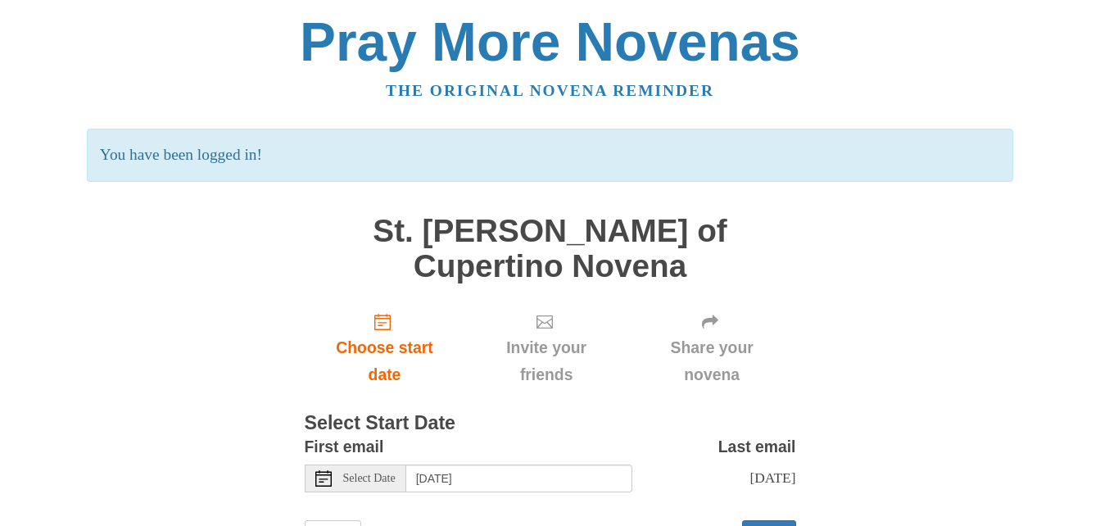
scroll to position [57, 0]
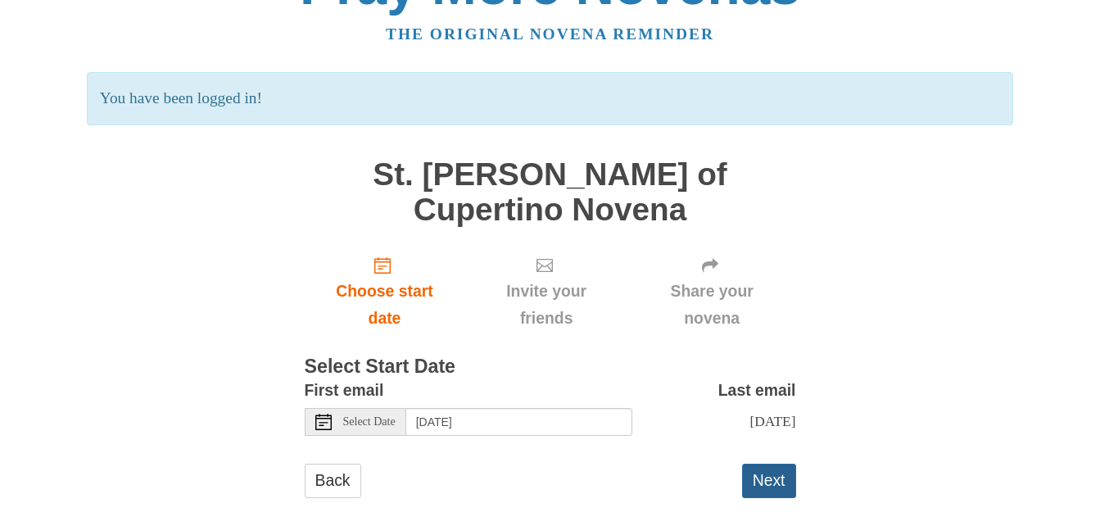
click at [786, 464] on button "Next" at bounding box center [769, 481] width 54 height 34
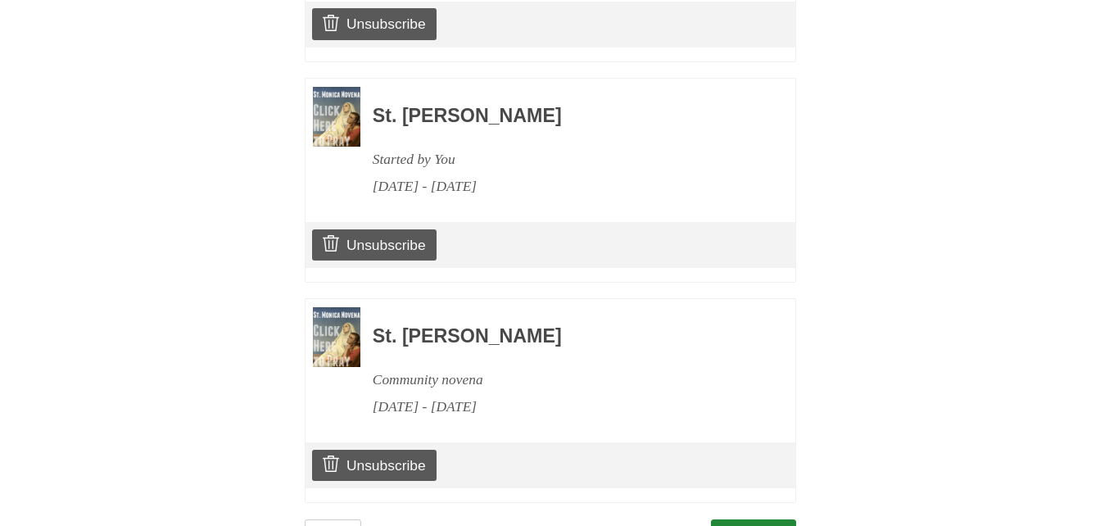
scroll to position [1908, 0]
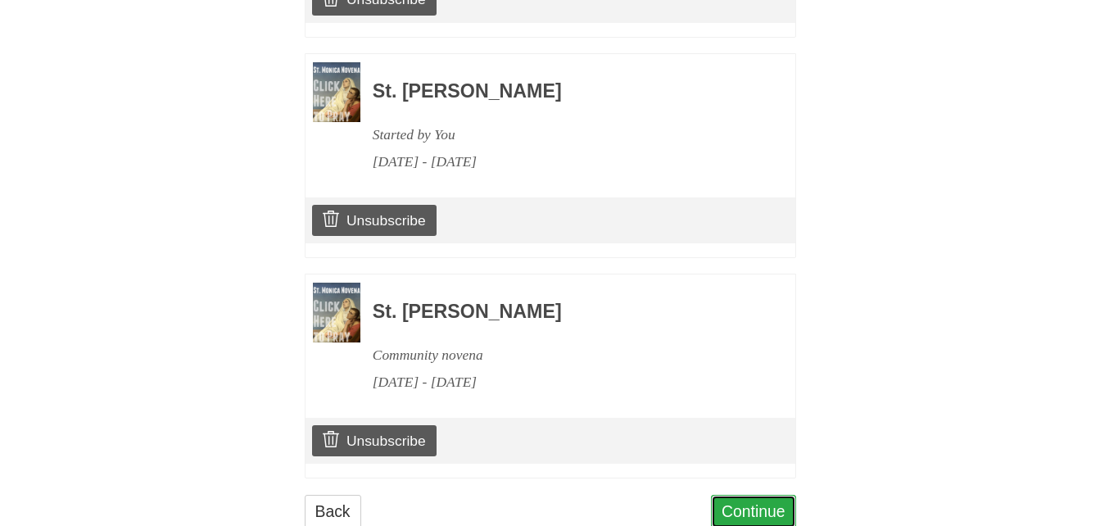
click at [769, 495] on link "Continue" at bounding box center [753, 512] width 85 height 34
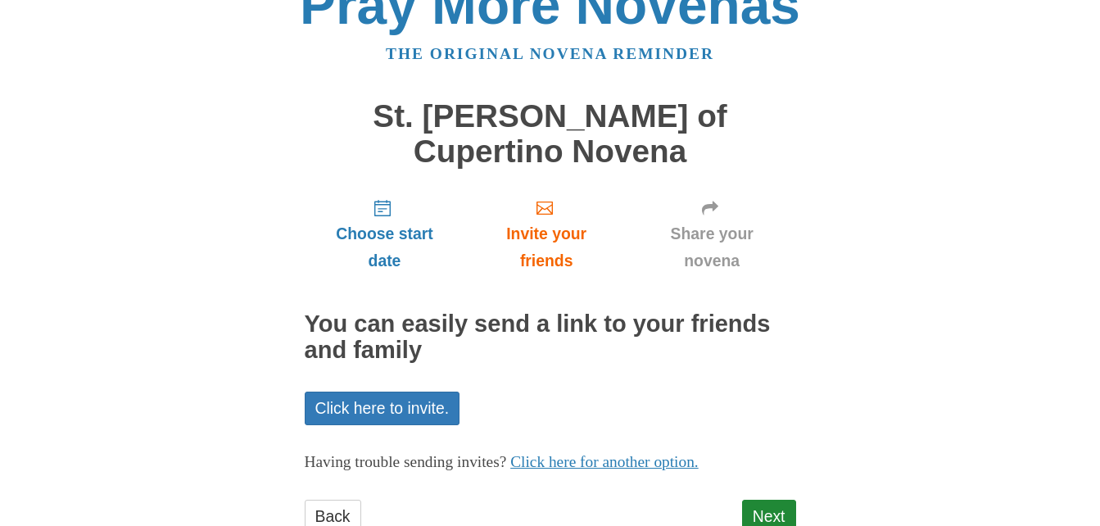
scroll to position [57, 0]
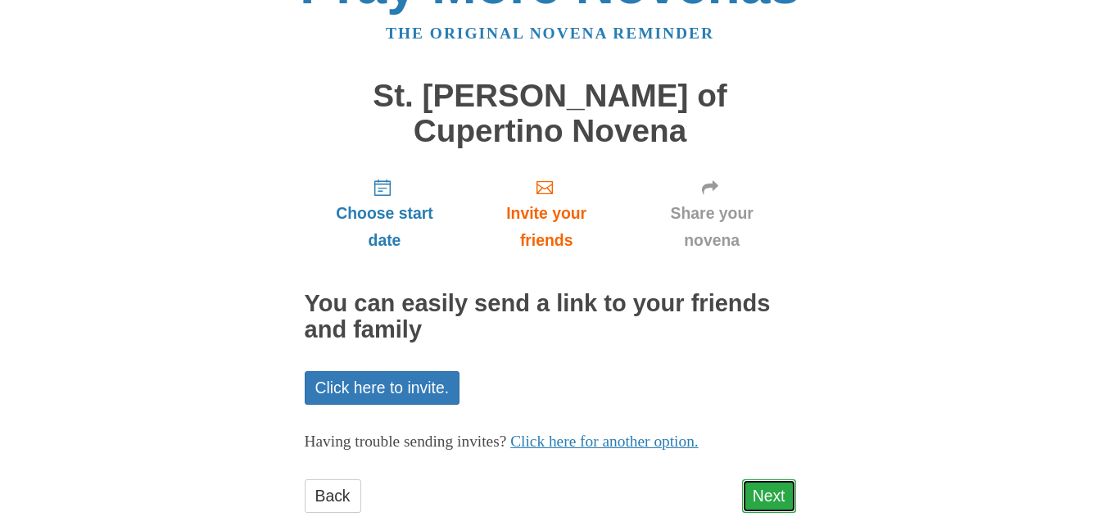
click at [775, 479] on link "Next" at bounding box center [769, 496] width 54 height 34
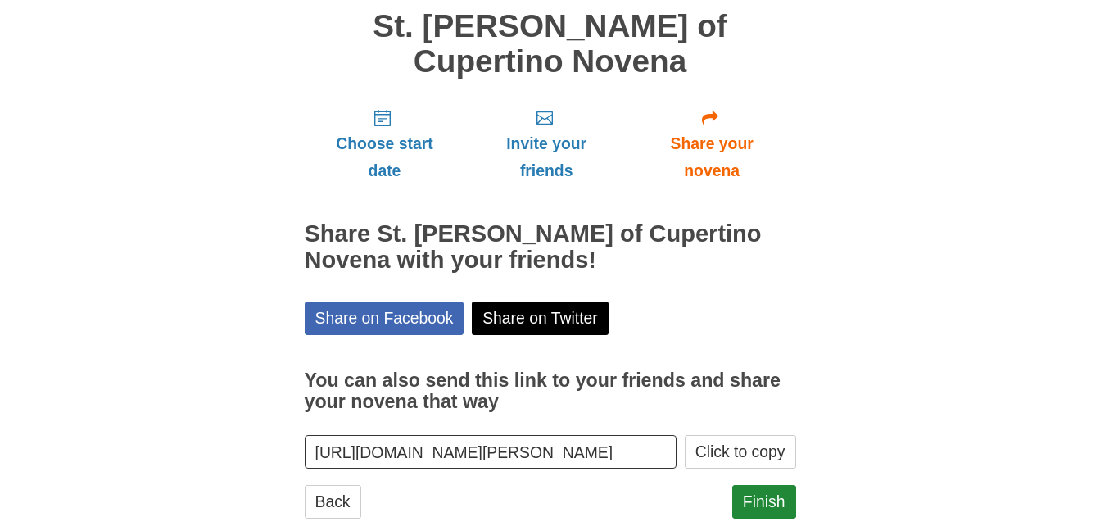
scroll to position [132, 0]
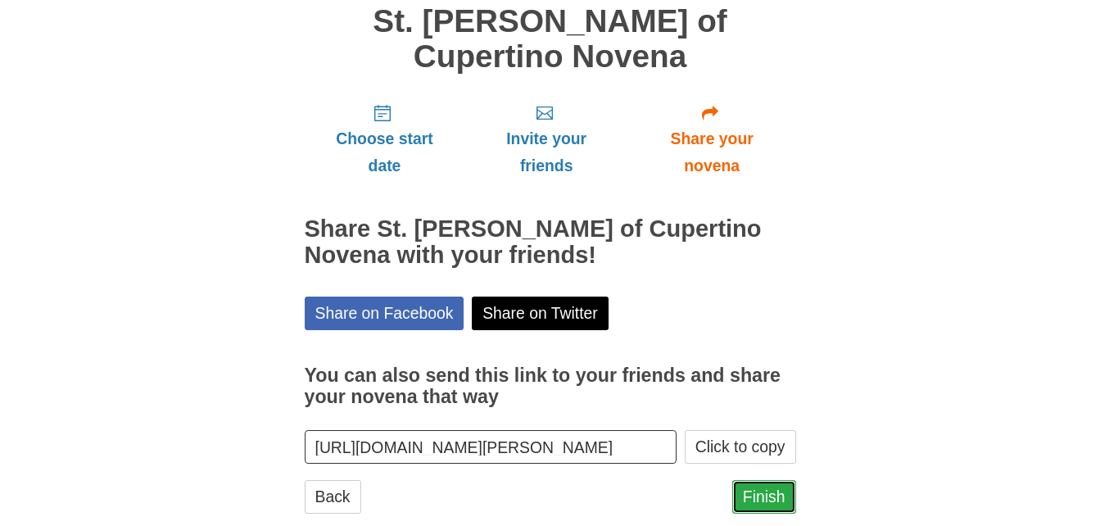
click at [769, 480] on link "Finish" at bounding box center [764, 497] width 64 height 34
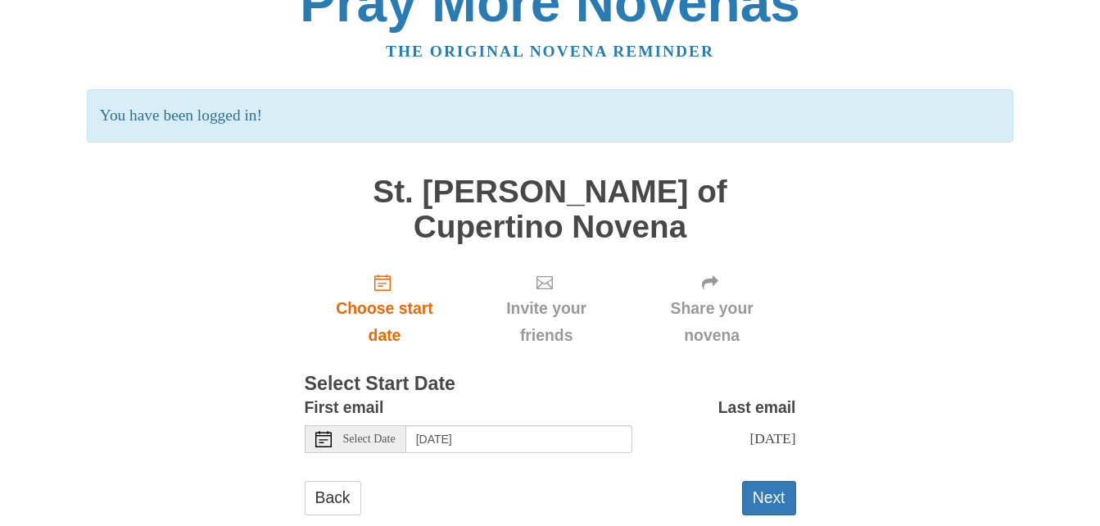
scroll to position [57, 0]
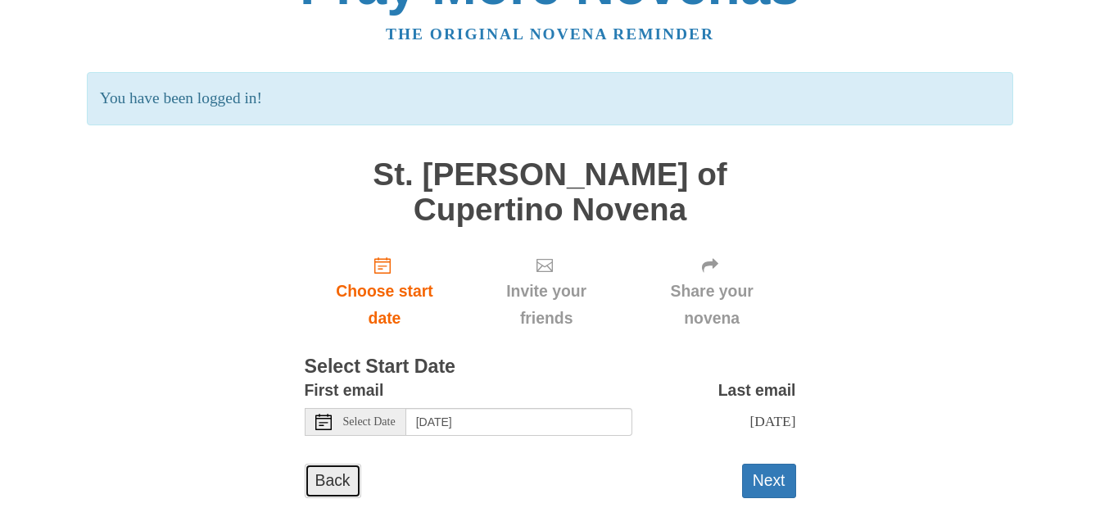
click at [330, 464] on link "Back" at bounding box center [333, 481] width 57 height 34
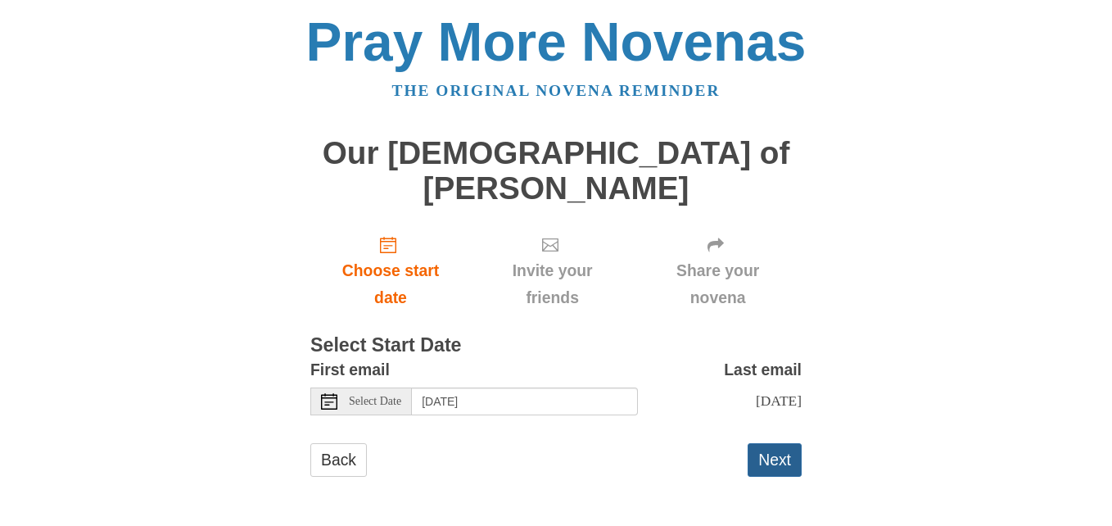
click at [785, 443] on button "Next" at bounding box center [775, 460] width 54 height 34
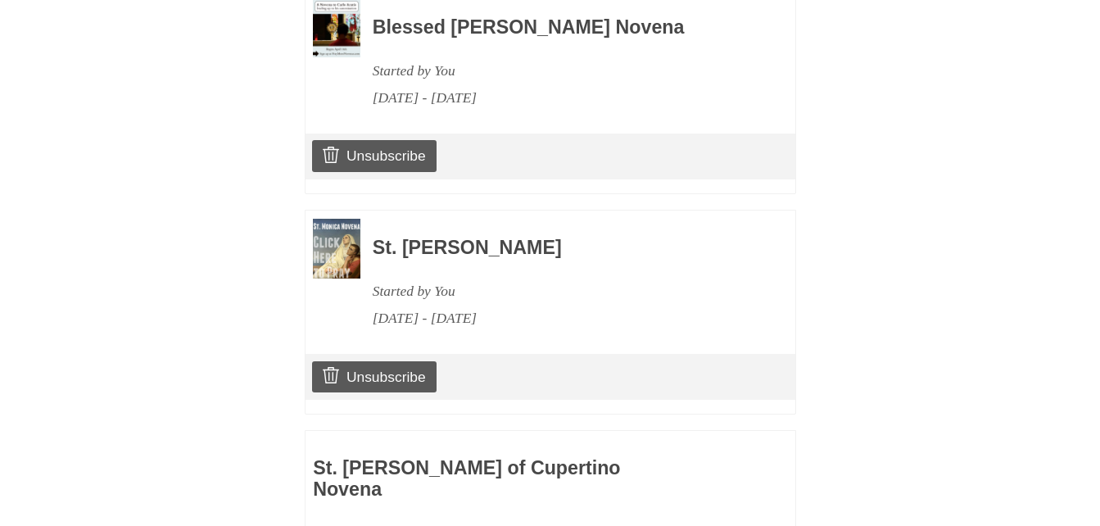
scroll to position [2129, 0]
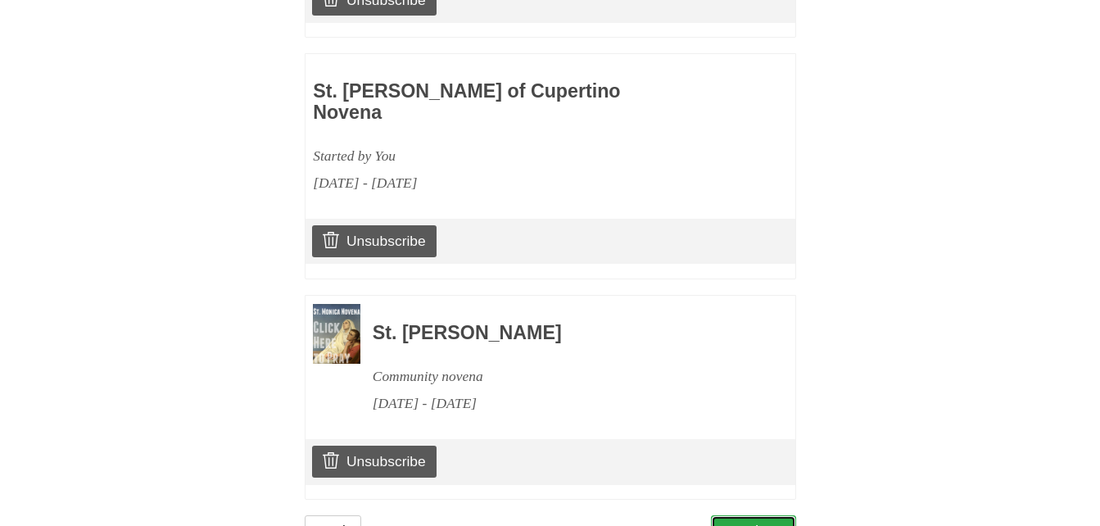
click at [755, 515] on link "Continue" at bounding box center [753, 532] width 85 height 34
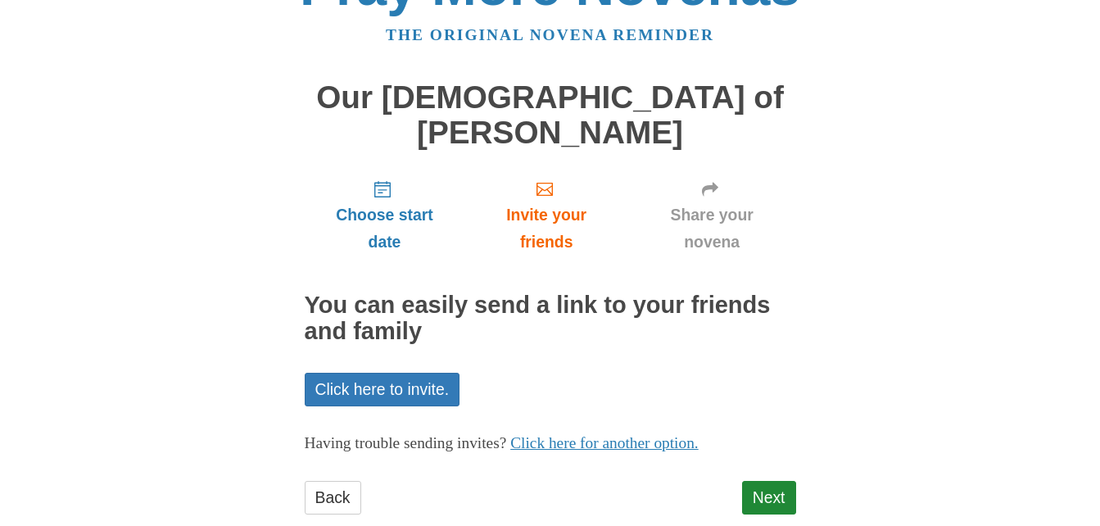
scroll to position [57, 0]
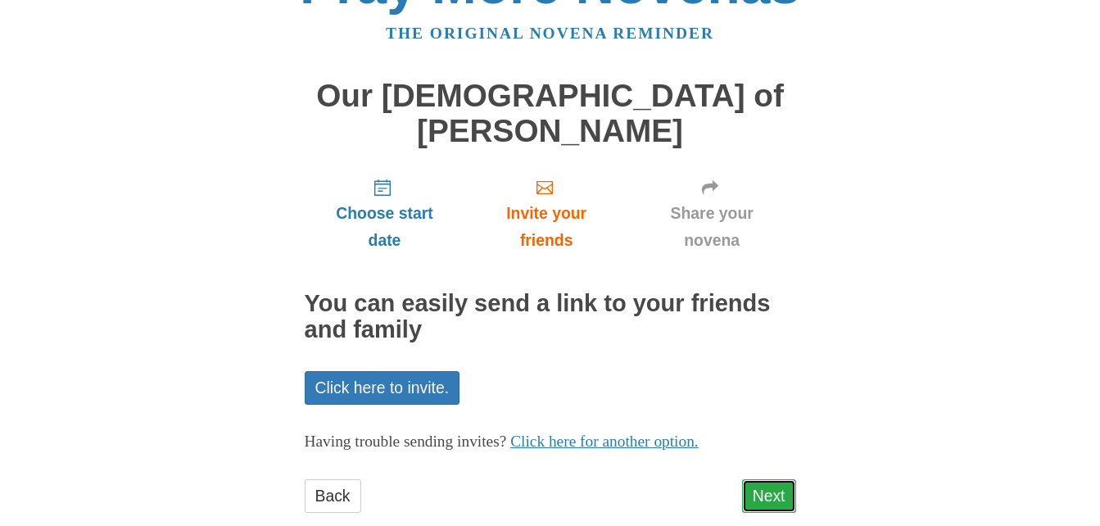
click at [793, 479] on link "Next" at bounding box center [769, 496] width 54 height 34
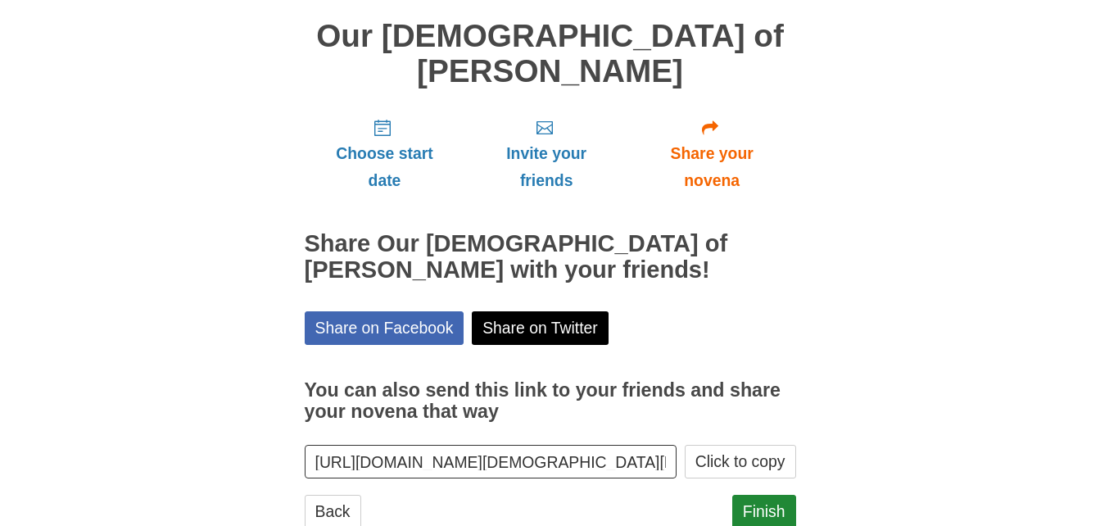
scroll to position [132, 0]
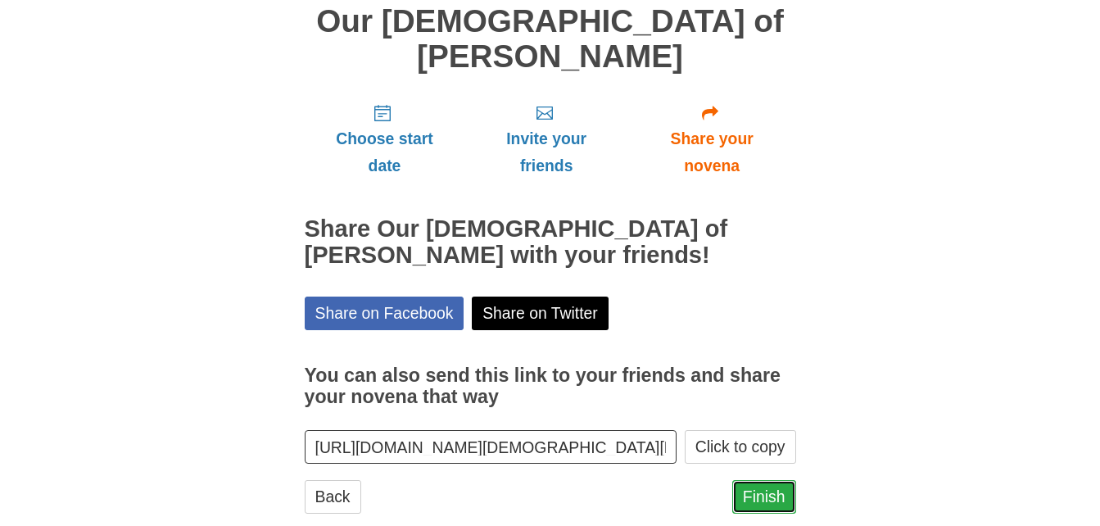
click at [774, 480] on link "Finish" at bounding box center [764, 497] width 64 height 34
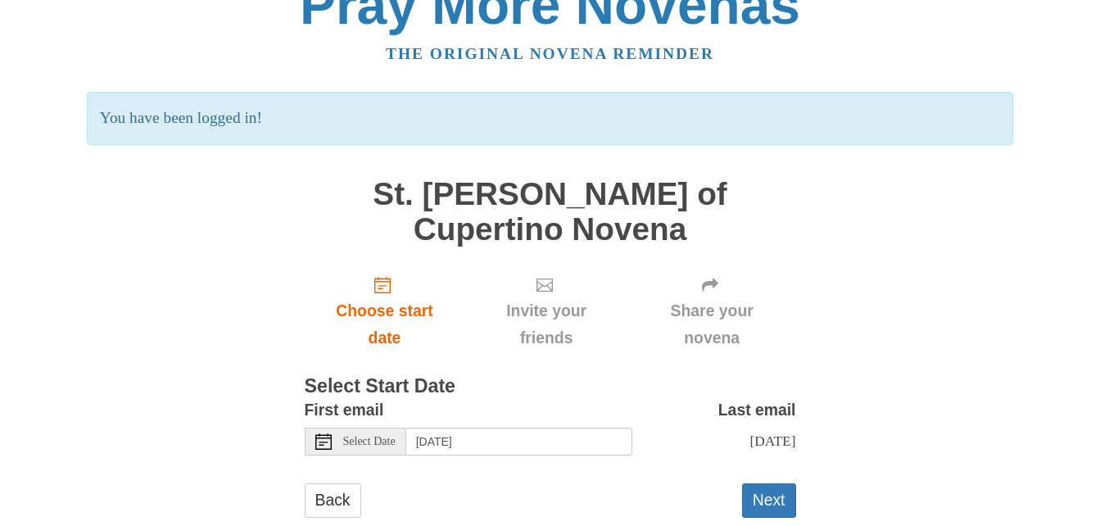
scroll to position [57, 0]
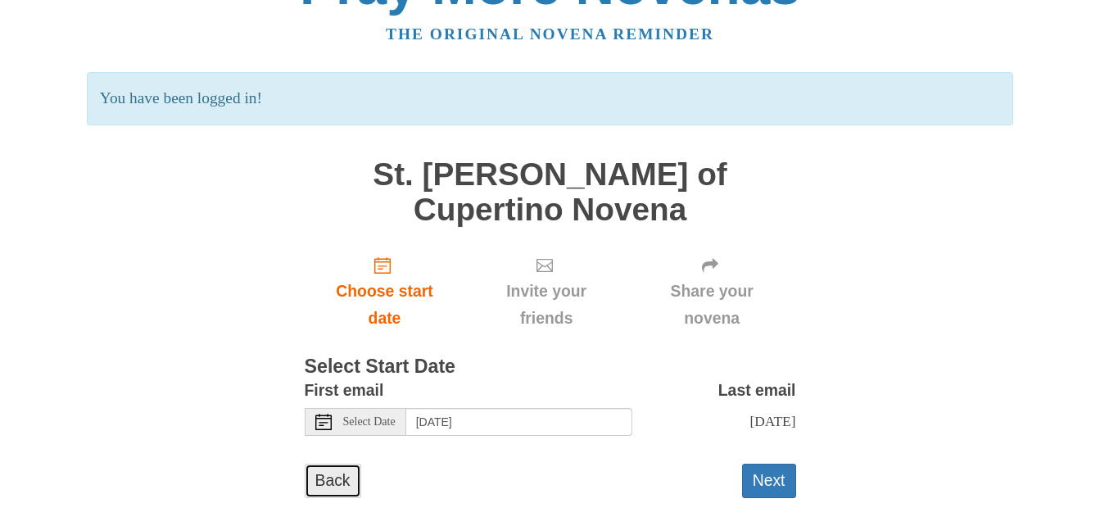
click at [329, 464] on link "Back" at bounding box center [333, 481] width 57 height 34
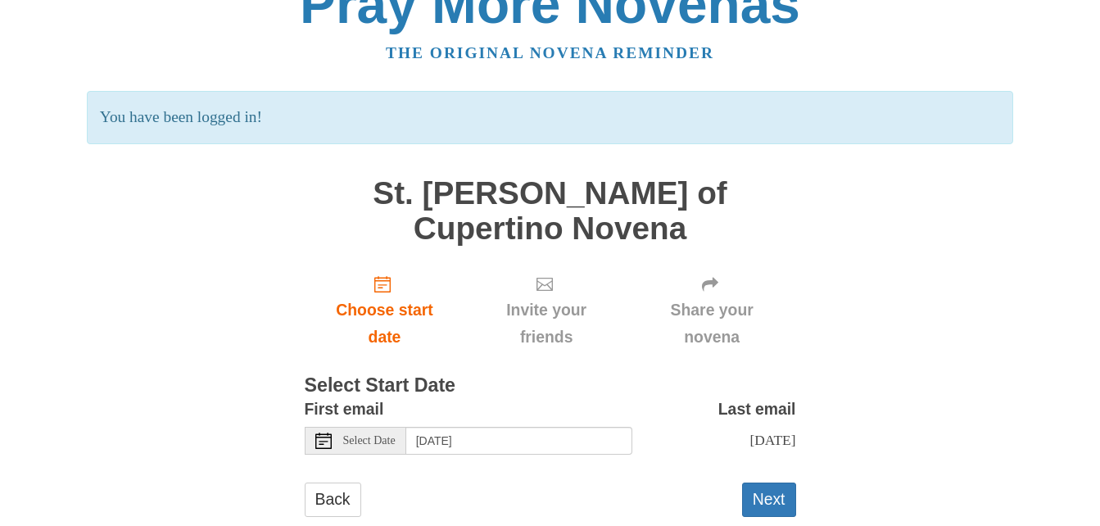
scroll to position [57, 0]
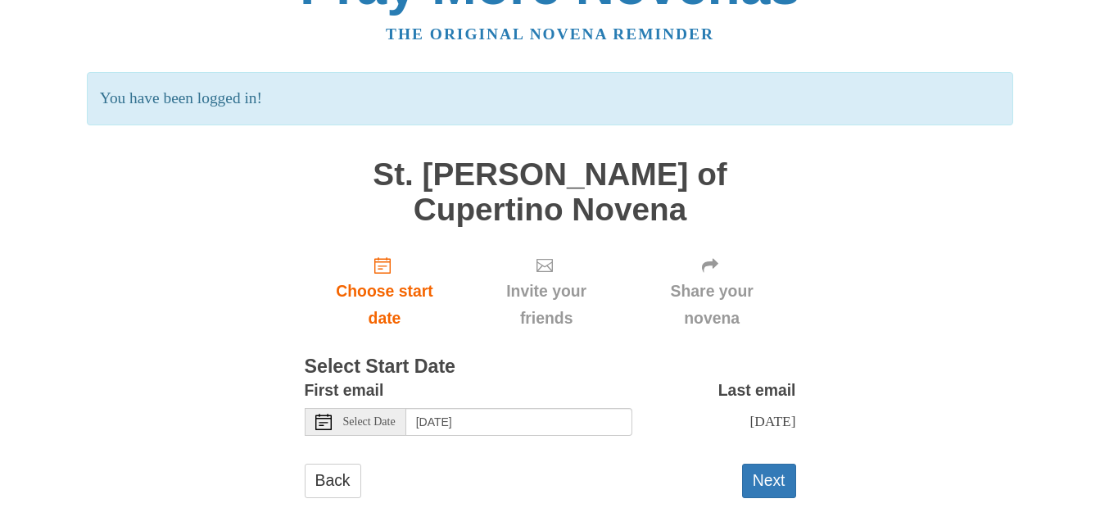
click at [708, 243] on div "Share your novena" at bounding box center [712, 291] width 168 height 97
click at [382, 257] on use "Choose start date" at bounding box center [382, 265] width 16 height 16
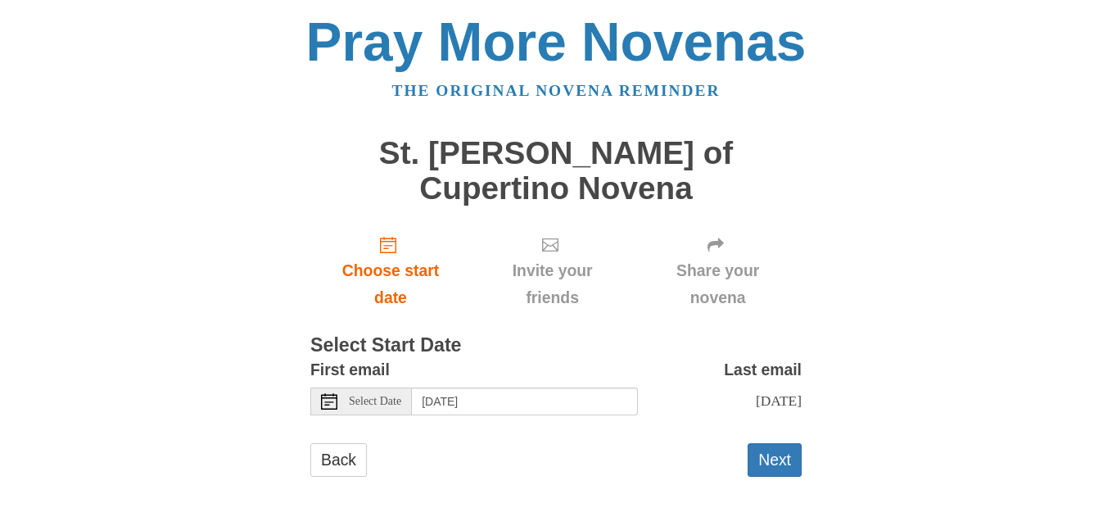
click at [328, 393] on icon at bounding box center [329, 401] width 16 height 16
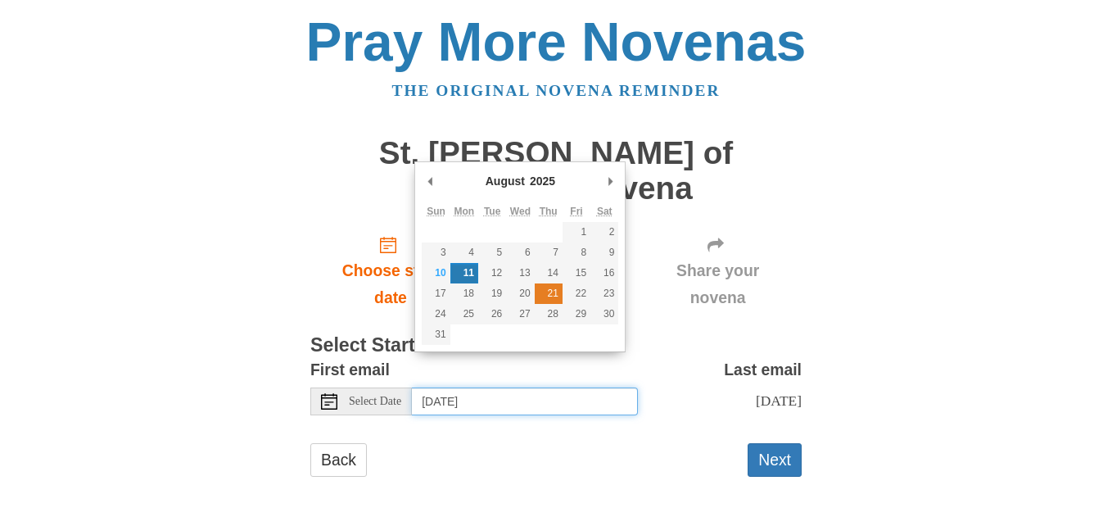
type input "[DATE]"
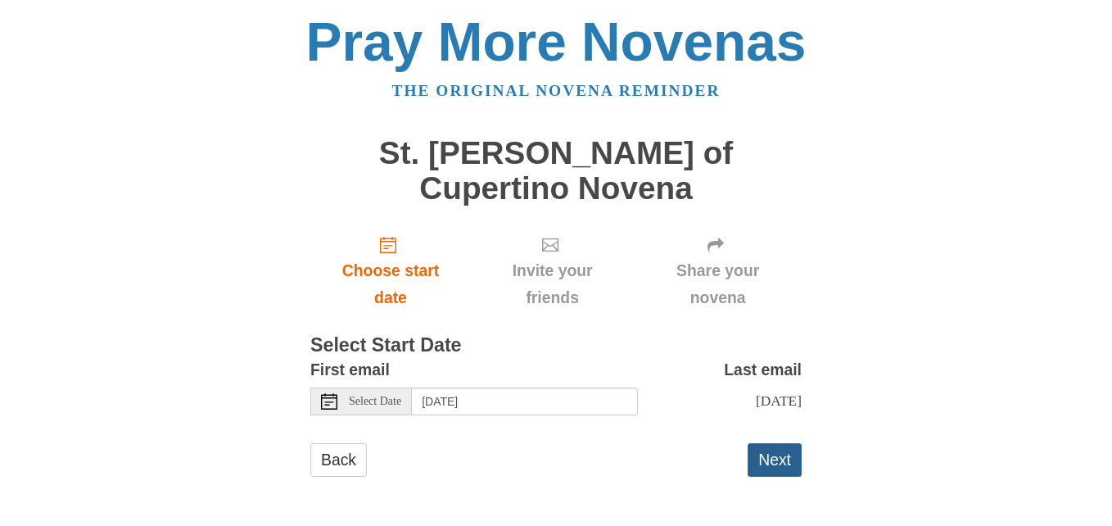
click at [779, 443] on button "Next" at bounding box center [775, 460] width 54 height 34
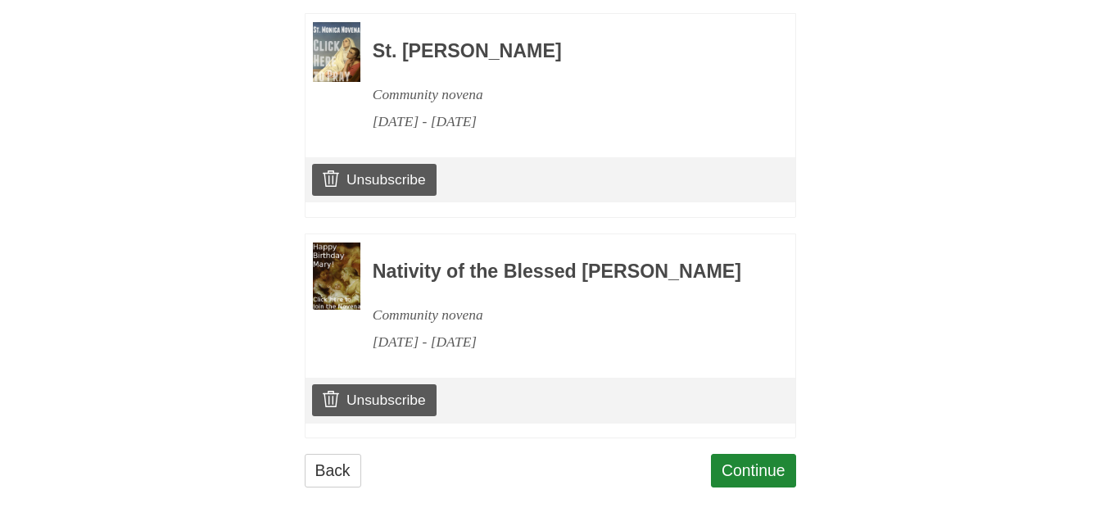
scroll to position [827, 0]
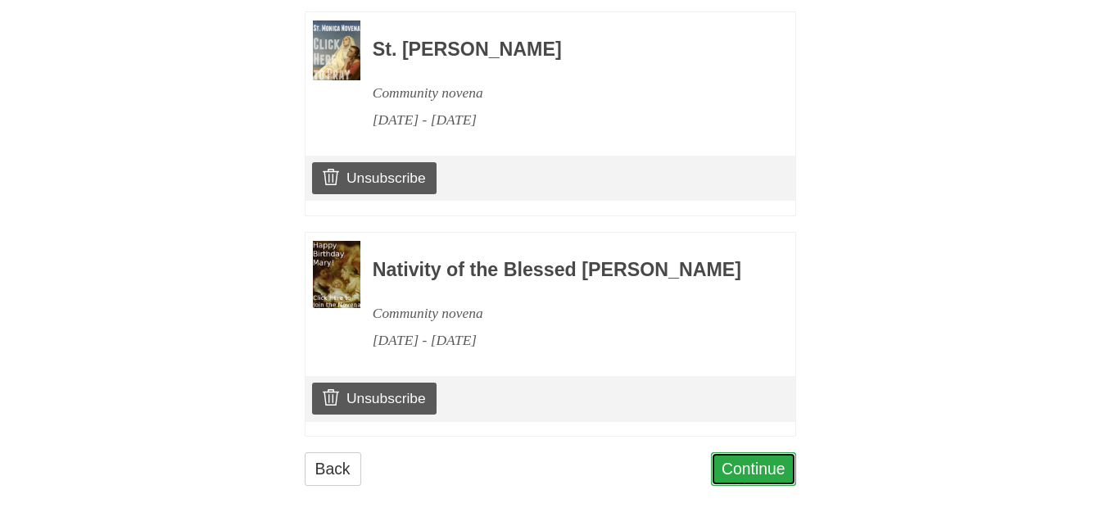
click at [771, 455] on link "Continue" at bounding box center [753, 469] width 85 height 34
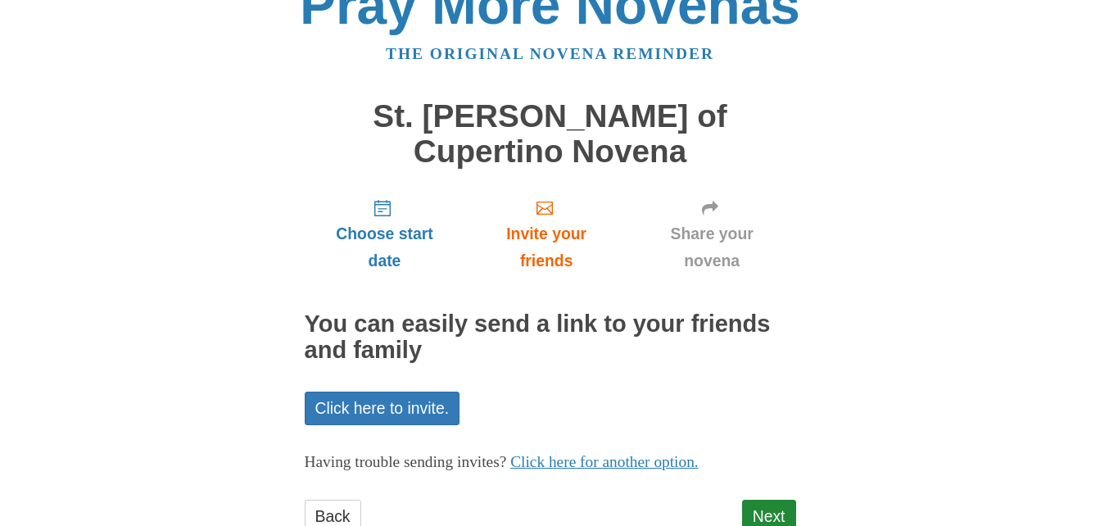
scroll to position [57, 0]
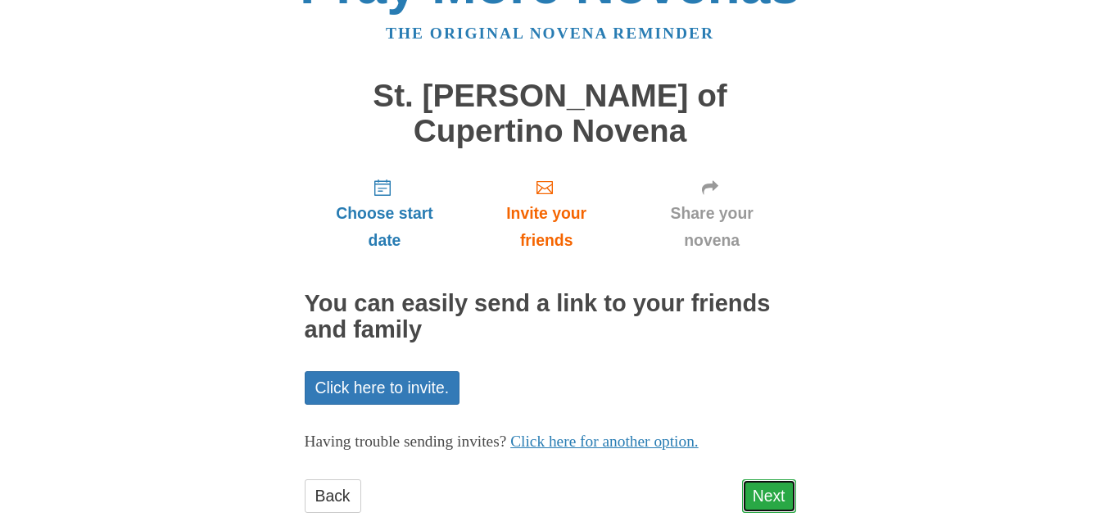
click at [768, 479] on link "Next" at bounding box center [769, 496] width 54 height 34
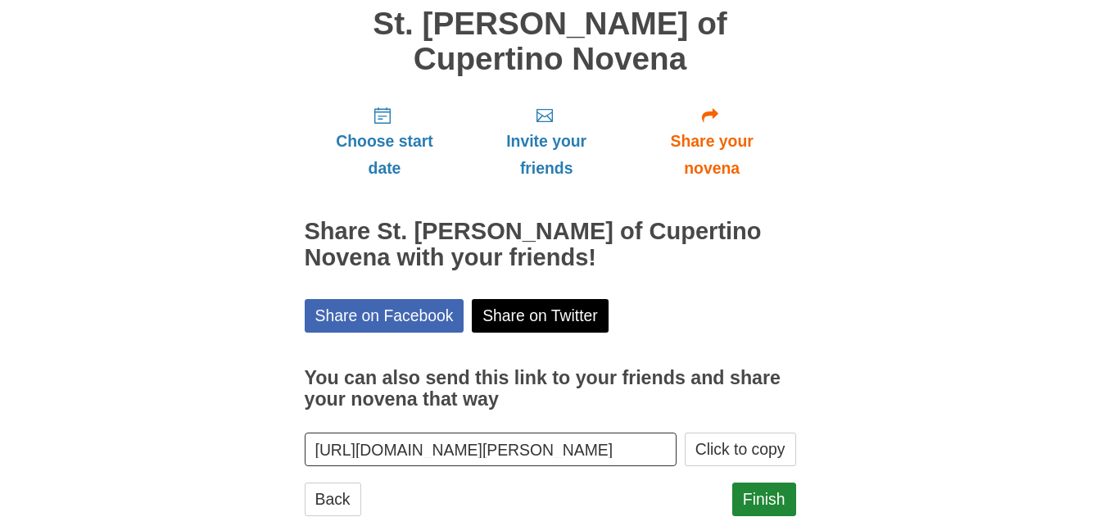
scroll to position [132, 0]
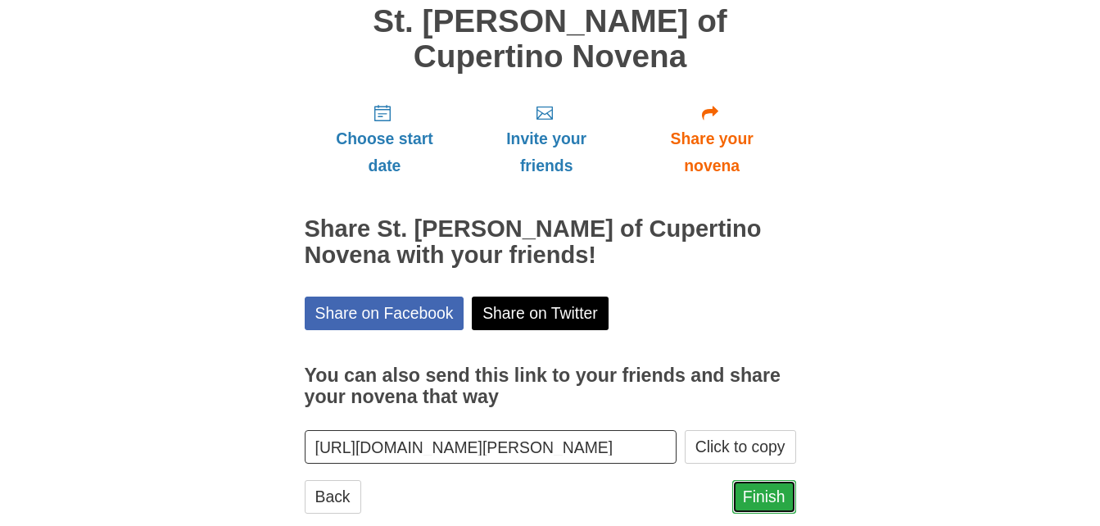
click at [757, 480] on link "Finish" at bounding box center [764, 497] width 64 height 34
